Goal: Task Accomplishment & Management: Complete application form

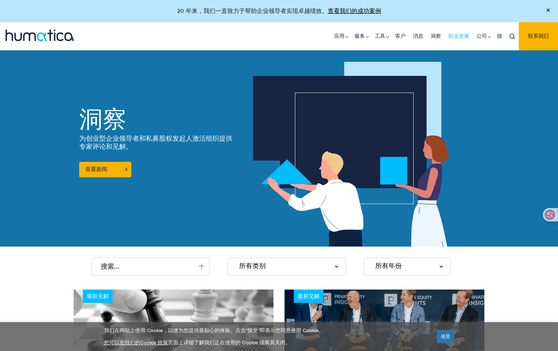
click at [451, 37] on font "职业发展" at bounding box center [458, 36] width 21 height 6
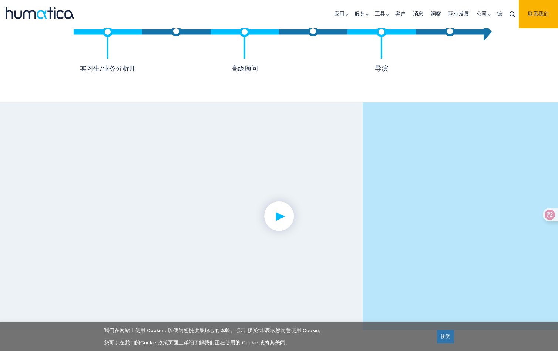
scroll to position [1875, 0]
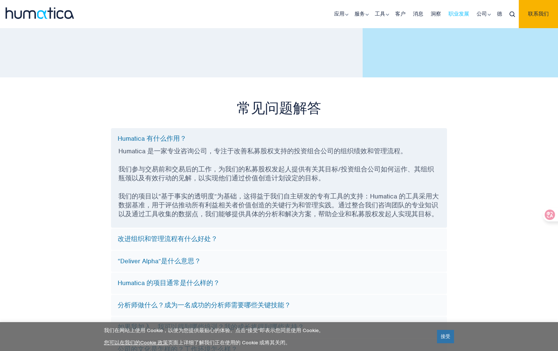
click at [470, 14] on link "职业发展" at bounding box center [458, 14] width 28 height 28
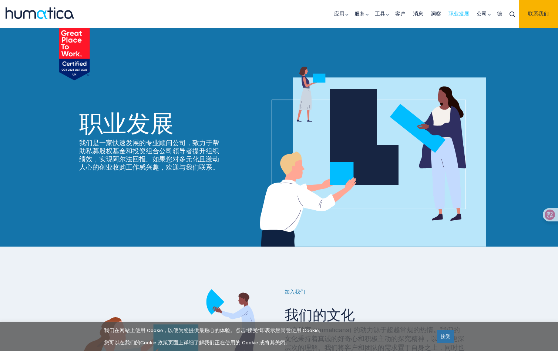
click at [457, 15] on font "职业发展" at bounding box center [458, 14] width 21 height 6
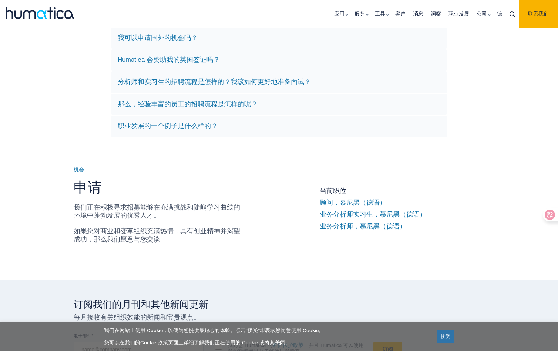
scroll to position [2256, 0]
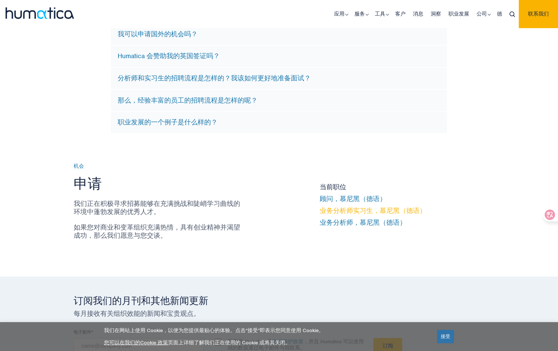
click at [407, 208] on font "业务分析师实习生，慕尼黑（德语）" at bounding box center [372, 210] width 106 height 8
